Goal: Task Accomplishment & Management: Complete application form

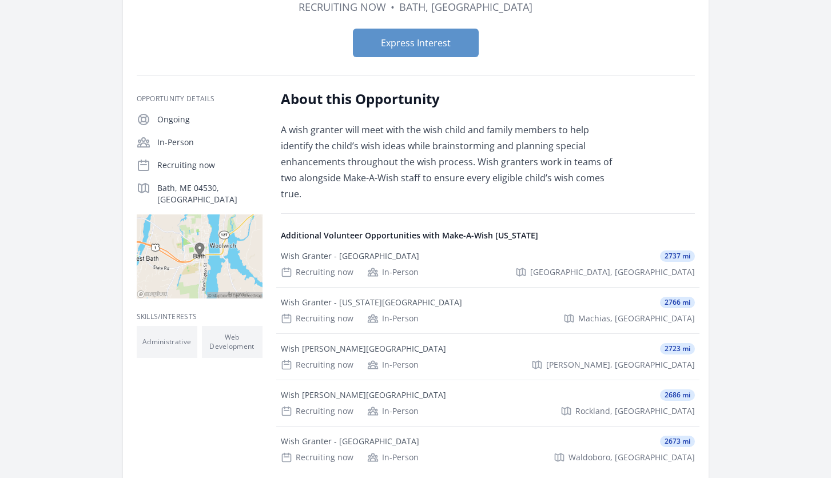
scroll to position [120, 0]
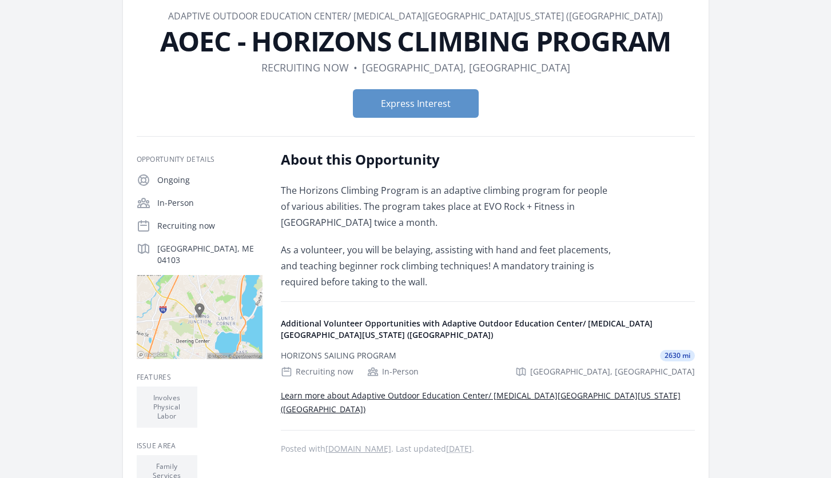
scroll to position [60, 0]
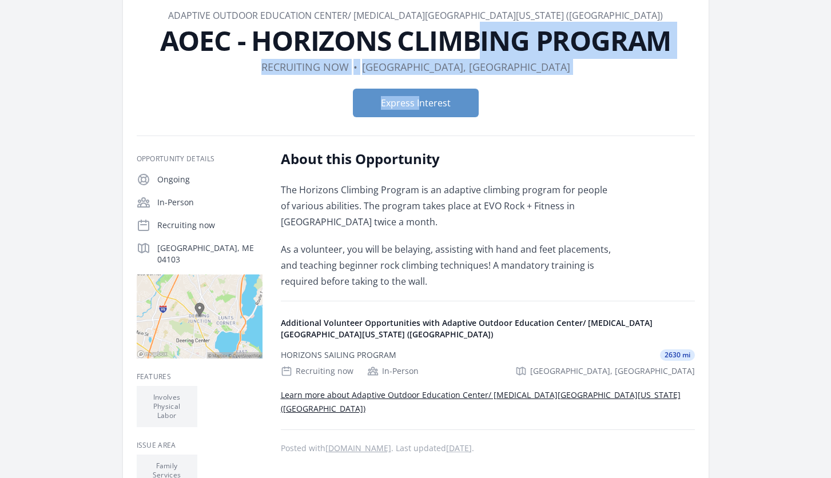
drag, startPoint x: -3, startPoint y: 34, endPoint x: 2, endPoint y: 15, distance: 19.6
click at [0, 19] on html "Home Search Register My Organization FAQs Sign In" at bounding box center [415, 358] width 831 height 836
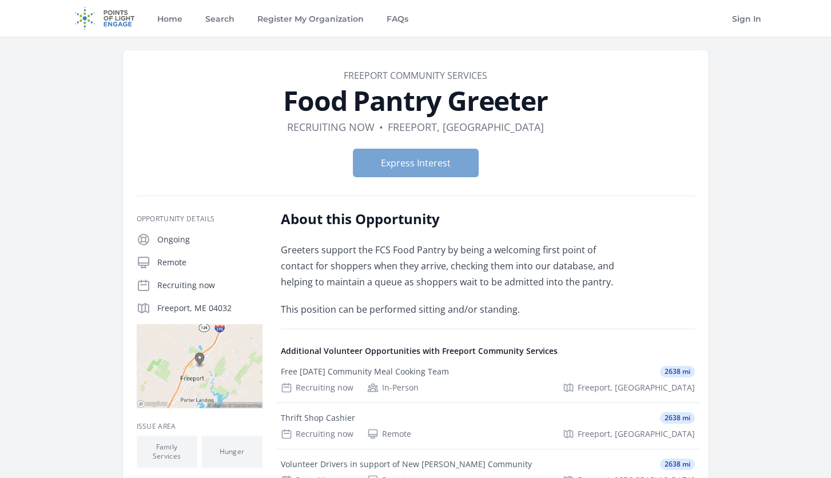
click at [429, 166] on button "Express Interest" at bounding box center [416, 163] width 126 height 29
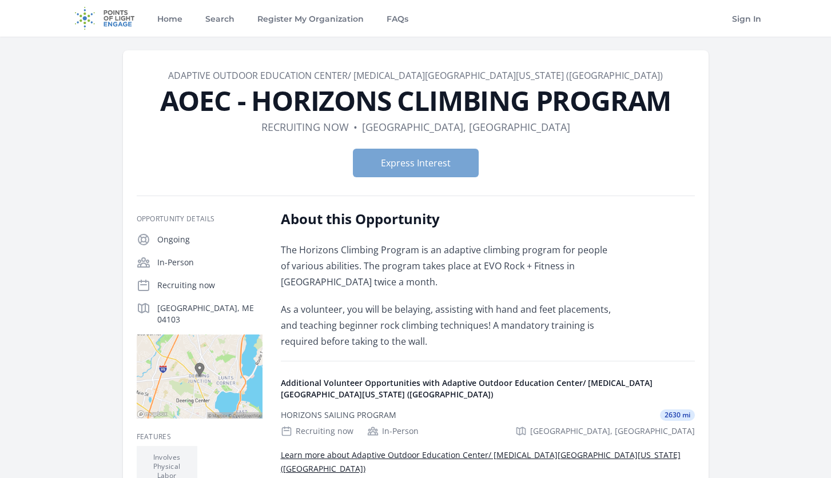
click at [439, 168] on button "Express Interest" at bounding box center [416, 163] width 126 height 29
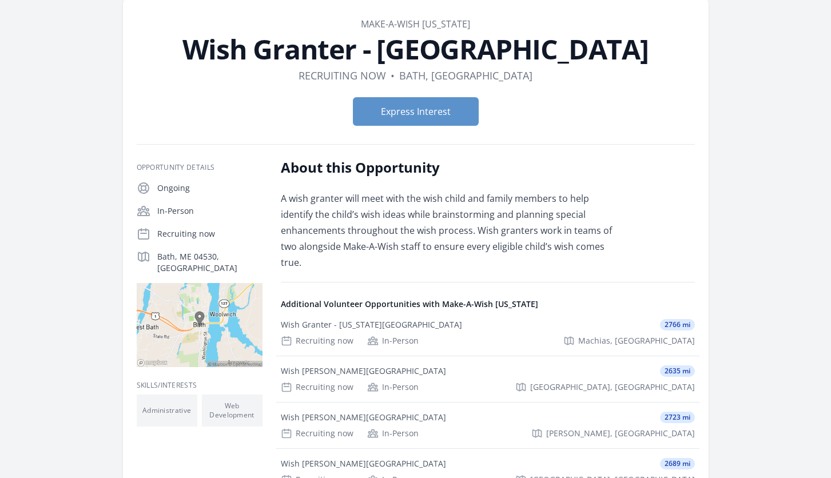
scroll to position [51, 0]
click at [445, 114] on button "Express Interest" at bounding box center [416, 111] width 126 height 29
